Goal: Check status

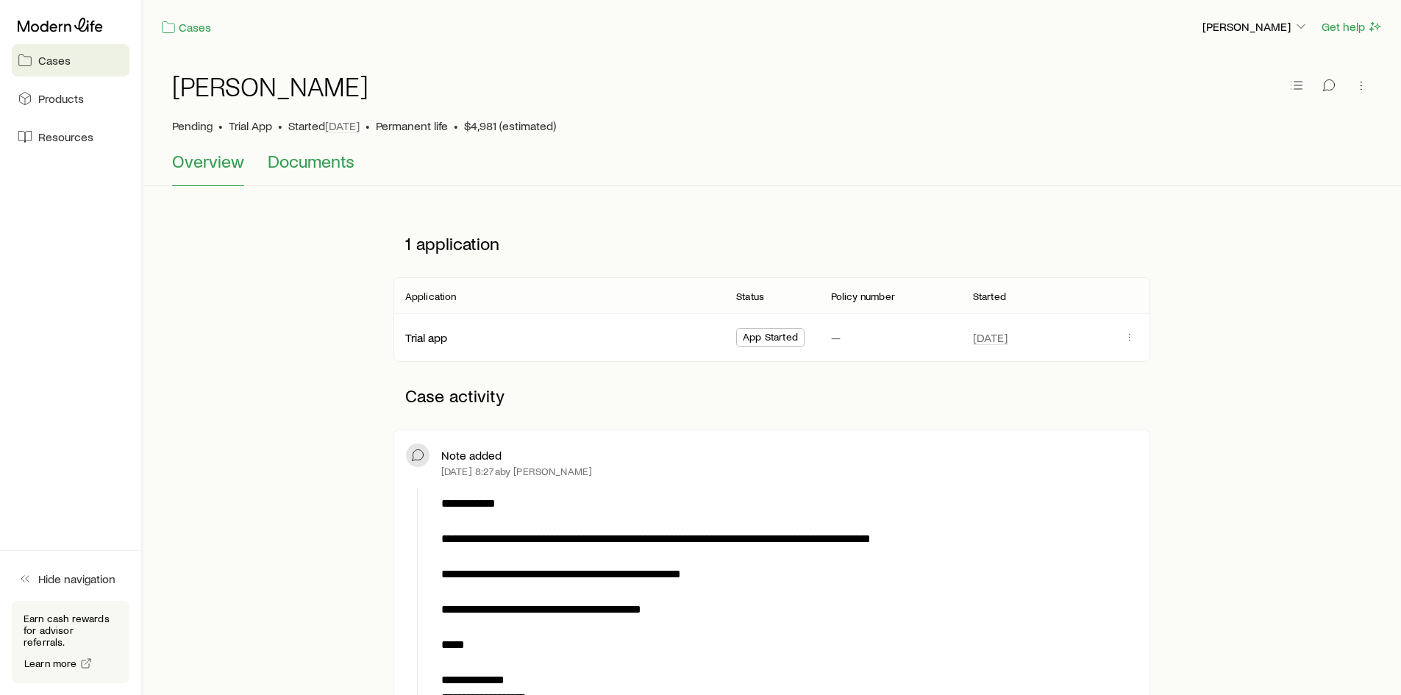
click at [324, 170] on span "Documents" at bounding box center [311, 161] width 87 height 21
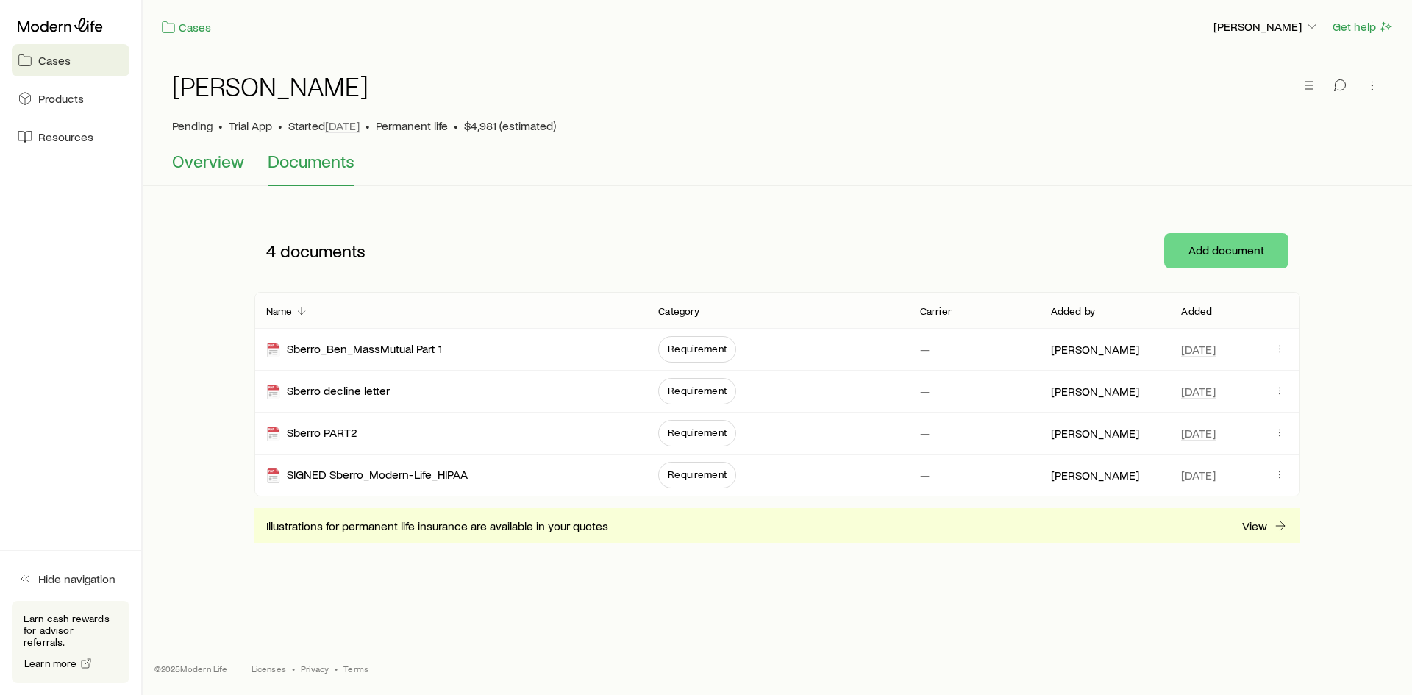
click at [207, 169] on span "Overview" at bounding box center [208, 161] width 72 height 21
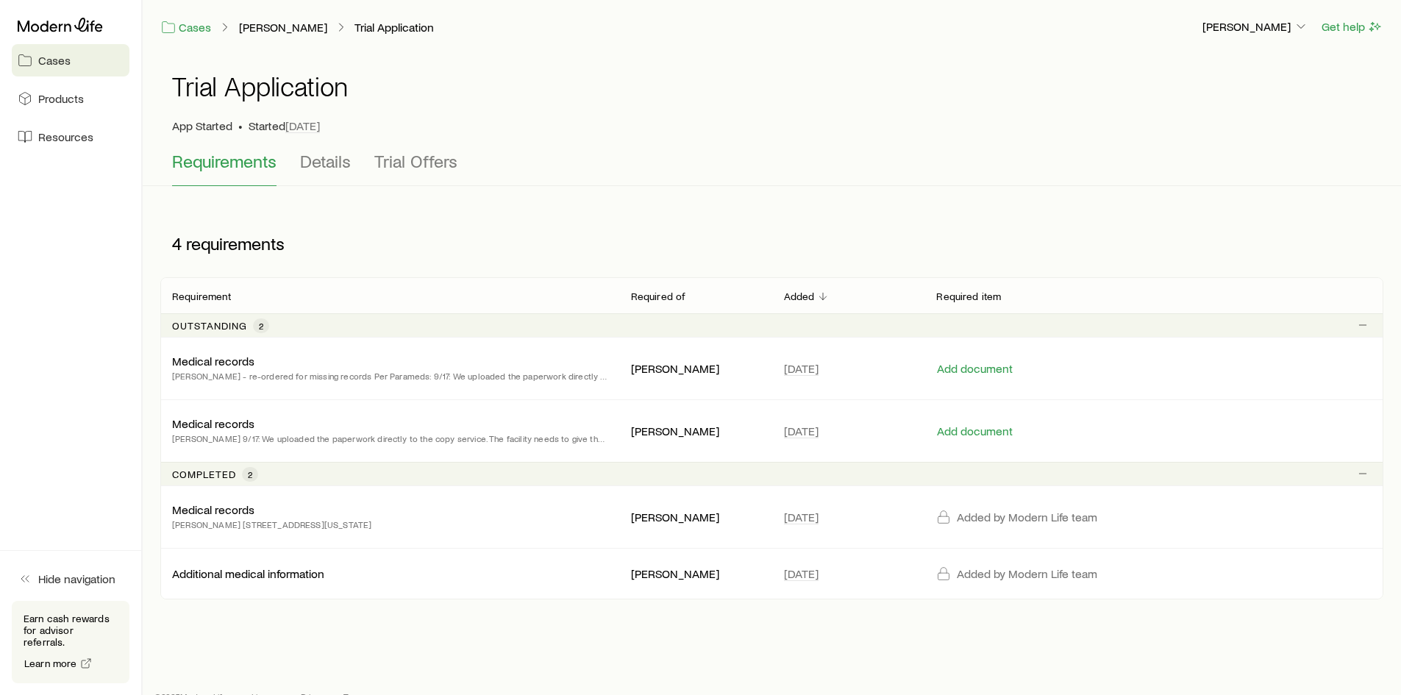
click at [691, 129] on div "App Started • Started [DATE]" at bounding box center [771, 125] width 1199 height 15
click at [682, 130] on div "App Started • Started [DATE]" at bounding box center [771, 125] width 1199 height 15
click at [723, 231] on div "4 requirements" at bounding box center [771, 244] width 1223 height 68
click at [698, 109] on div "Trial Application" at bounding box center [771, 94] width 1199 height 47
